Goal: Check status

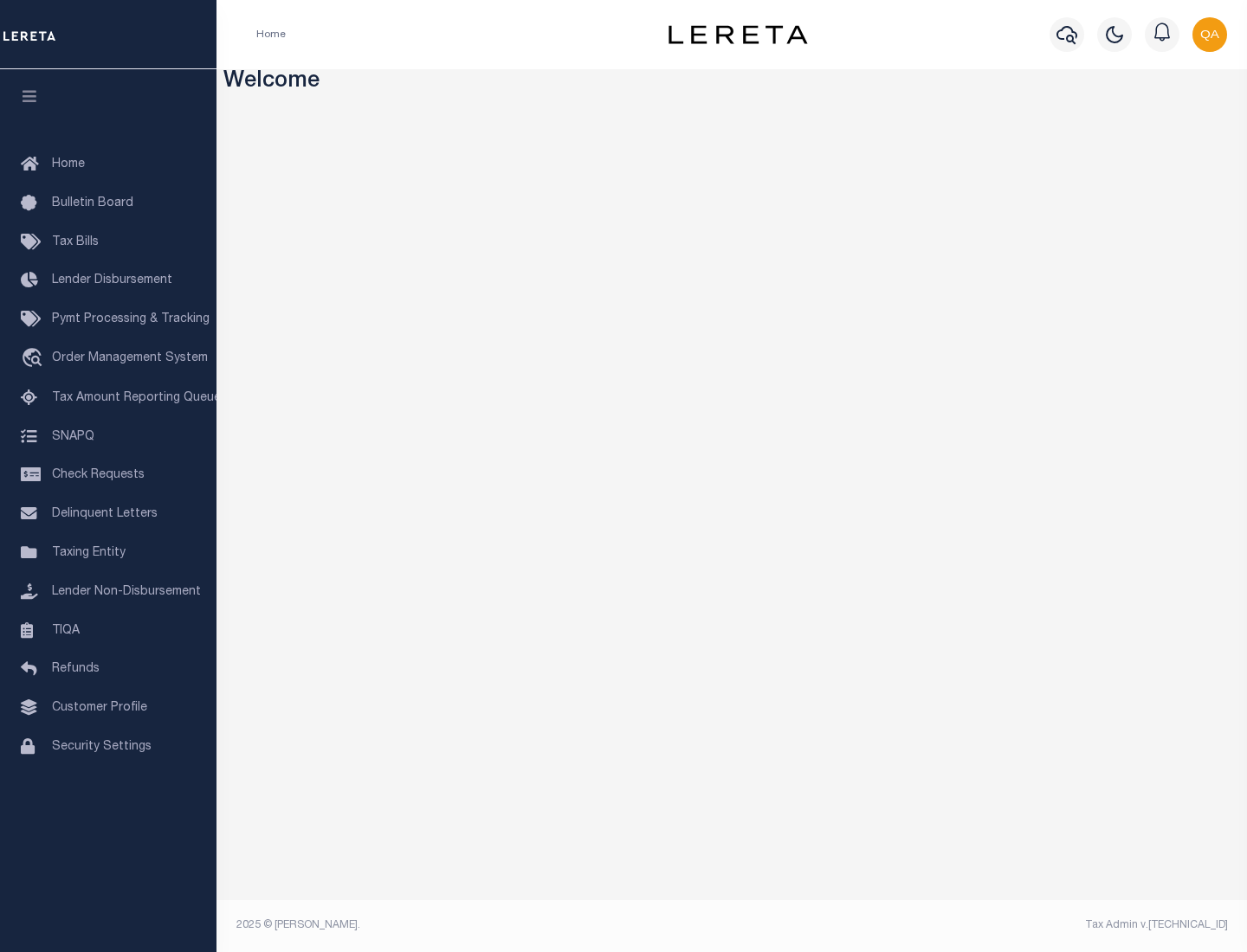
click at [108, 476] on span "Check Requests" at bounding box center [98, 475] width 93 height 12
select select "50"
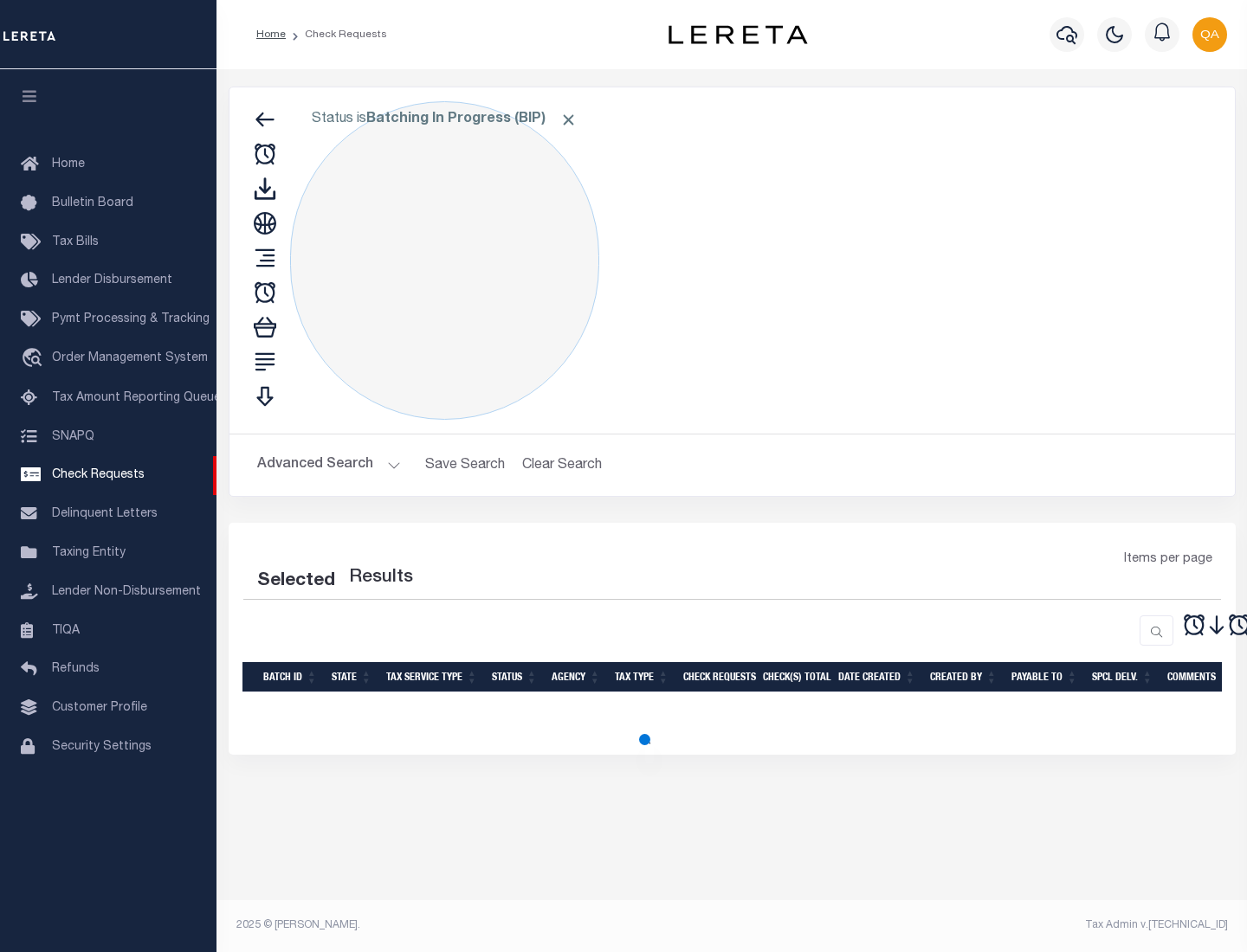
select select "50"
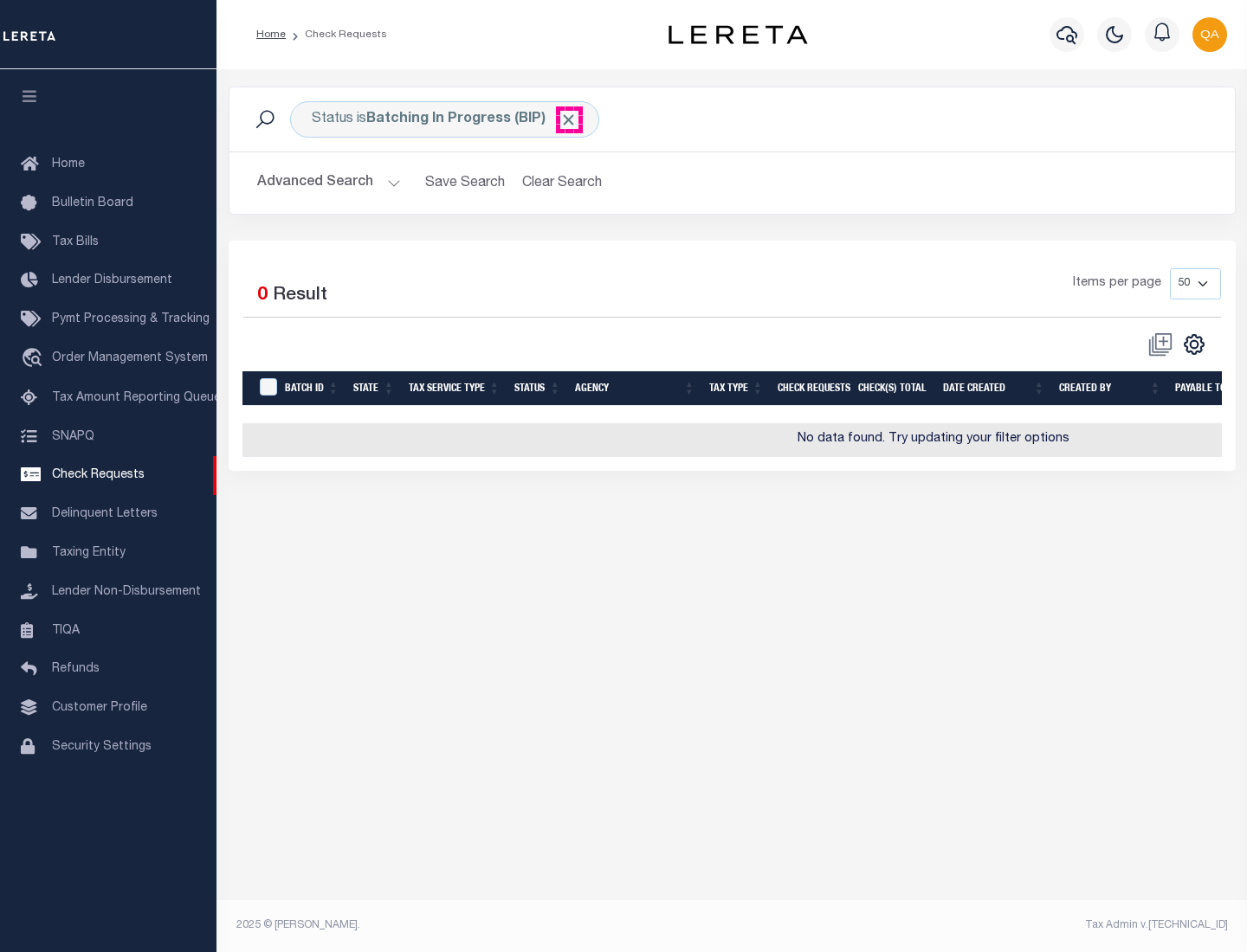
click at [569, 120] on span "Click to Remove" at bounding box center [568, 121] width 19 height 19
